Goal: Navigation & Orientation: Find specific page/section

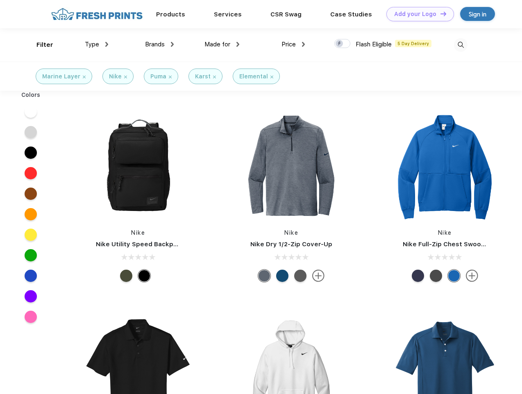
click at [417, 14] on link "Add your Logo Design Tool" at bounding box center [421, 14] width 68 height 14
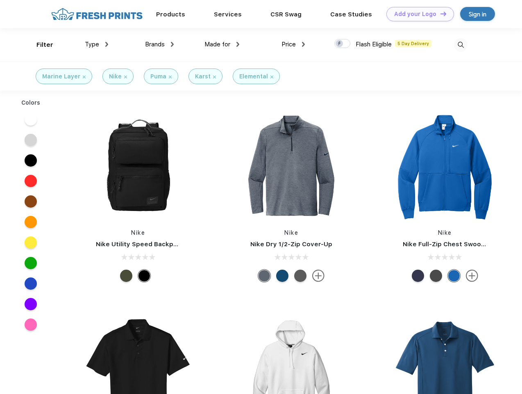
click at [0, 0] on div "Design Tool" at bounding box center [0, 0] width 0 height 0
click at [440, 14] on link "Add your Logo Design Tool" at bounding box center [421, 14] width 68 height 14
click at [39, 45] on div "Filter" at bounding box center [44, 44] width 17 height 9
click at [97, 44] on span "Type" at bounding box center [92, 44] width 14 height 7
click at [159, 44] on span "Brands" at bounding box center [155, 44] width 20 height 7
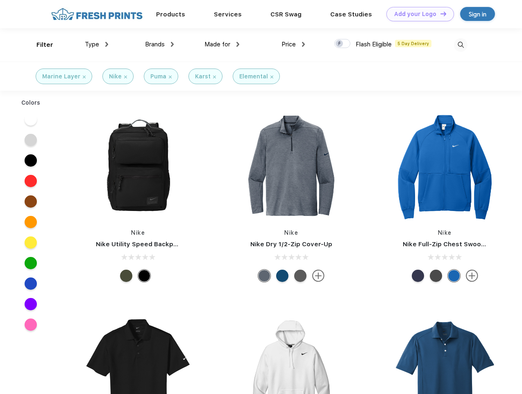
click at [222, 44] on span "Made for" at bounding box center [218, 44] width 26 height 7
click at [294, 44] on span "Price" at bounding box center [289, 44] width 14 height 7
click at [343, 44] on div at bounding box center [343, 43] width 16 height 9
click at [340, 44] on input "checkbox" at bounding box center [337, 41] width 5 height 5
click at [461, 45] on img at bounding box center [461, 45] width 14 height 14
